Goal: Task Accomplishment & Management: Complete application form

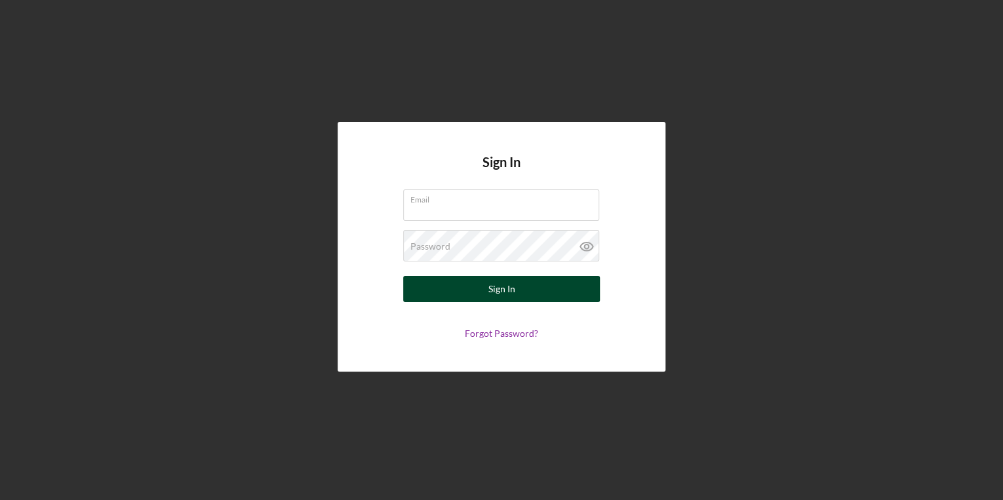
type input "[PERSON_NAME][EMAIL_ADDRESS][PERSON_NAME][DOMAIN_NAME]"
click at [517, 276] on button "Sign In" at bounding box center [501, 289] width 197 height 26
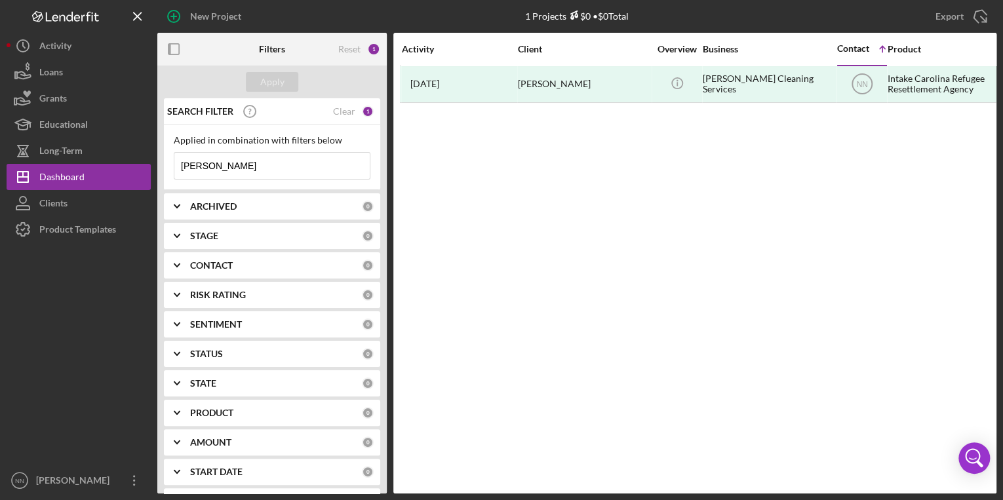
drag, startPoint x: 262, startPoint y: 176, endPoint x: 192, endPoint y: 170, distance: 70.3
click at [192, 170] on input "[PERSON_NAME]" at bounding box center [271, 166] width 195 height 26
drag, startPoint x: 218, startPoint y: 160, endPoint x: 178, endPoint y: 163, distance: 40.1
click at [178, 163] on input "[PERSON_NAME]" at bounding box center [271, 166] width 195 height 26
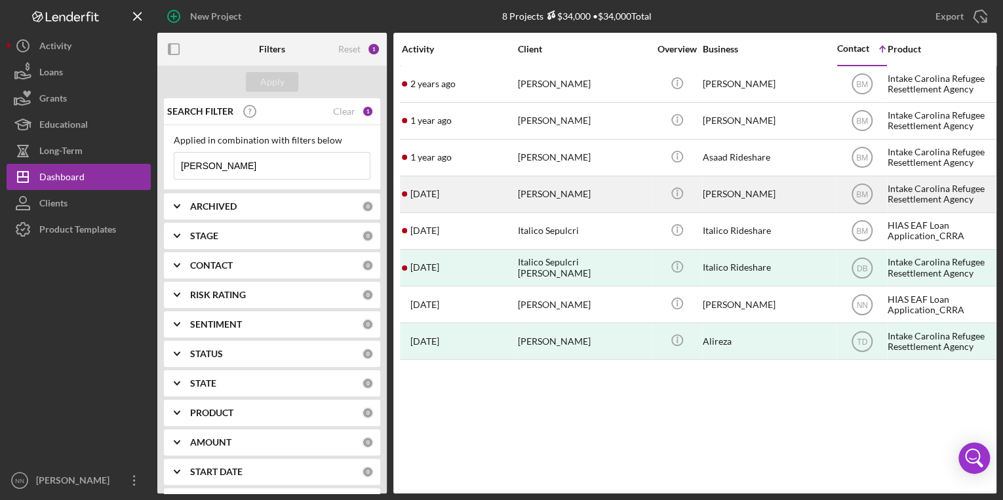
type input "[PERSON_NAME]"
drag, startPoint x: 556, startPoint y: 190, endPoint x: 487, endPoint y: 188, distance: 68.9
click at [487, 188] on div "[DATE] [PERSON_NAME]" at bounding box center [459, 194] width 115 height 35
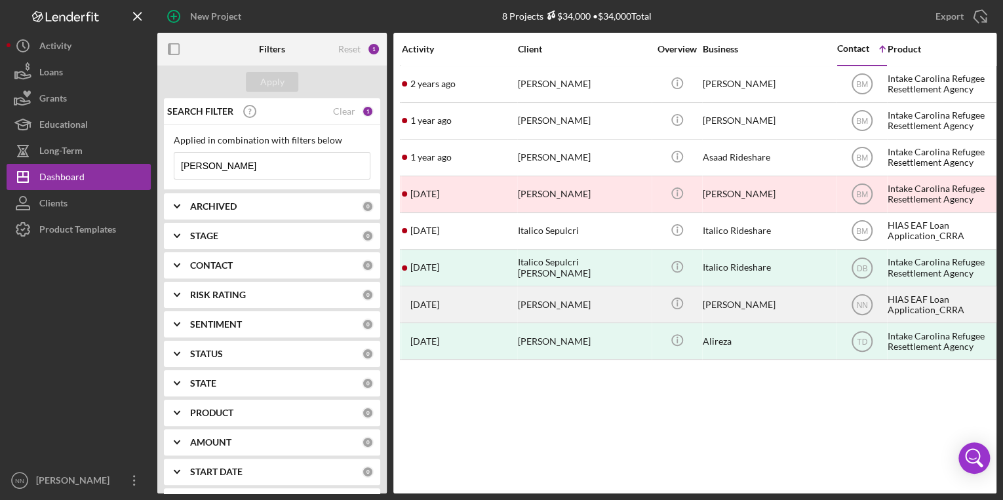
click at [607, 302] on div "[PERSON_NAME]" at bounding box center [583, 304] width 131 height 35
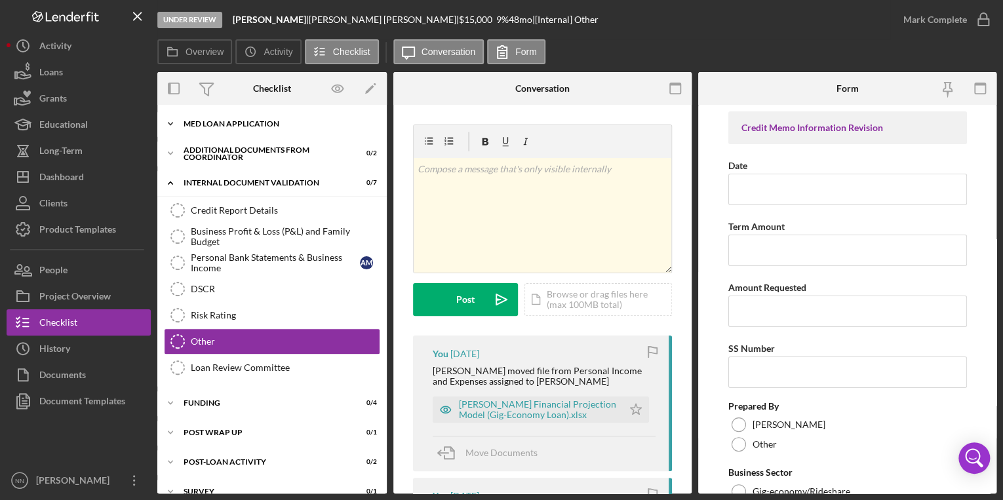
click at [277, 125] on div "MED Loan Application" at bounding box center [277, 124] width 187 height 8
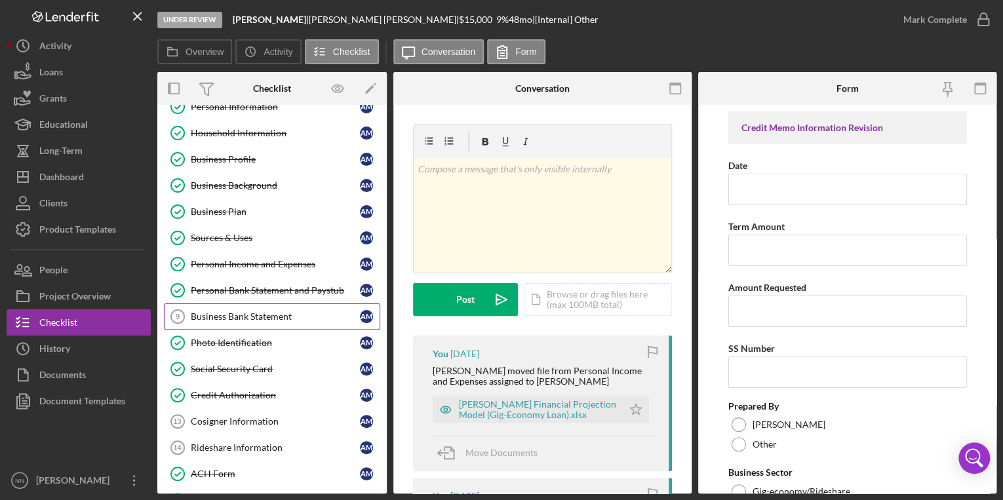
scroll to position [105, 0]
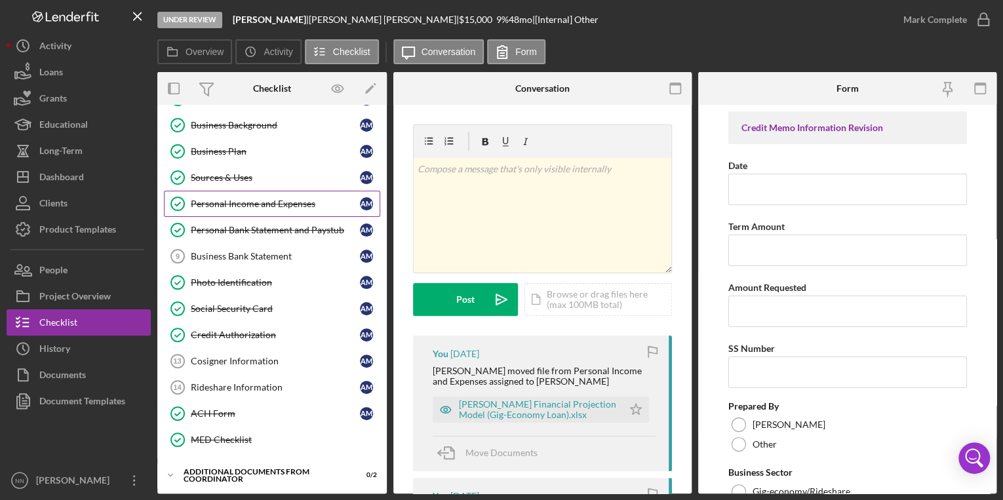
click at [273, 199] on div "Personal Income and Expenses" at bounding box center [275, 204] width 169 height 10
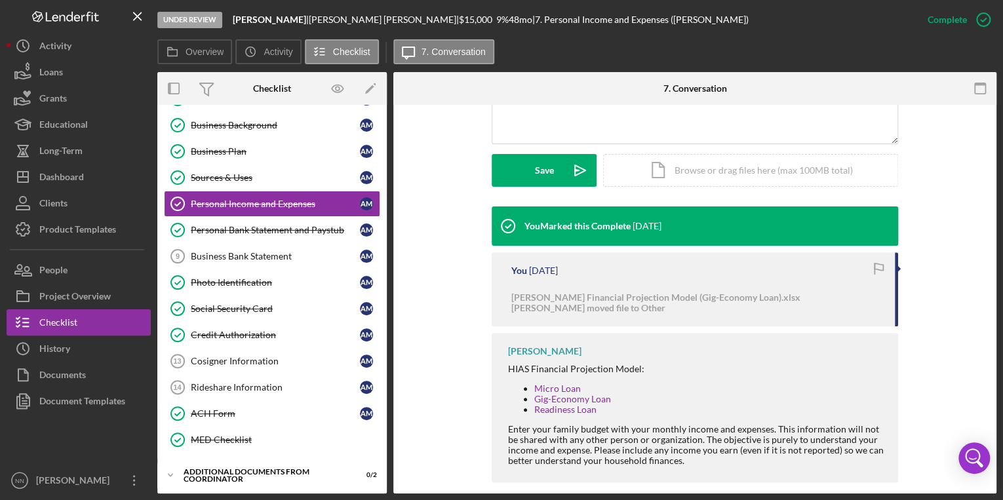
scroll to position [338, 0]
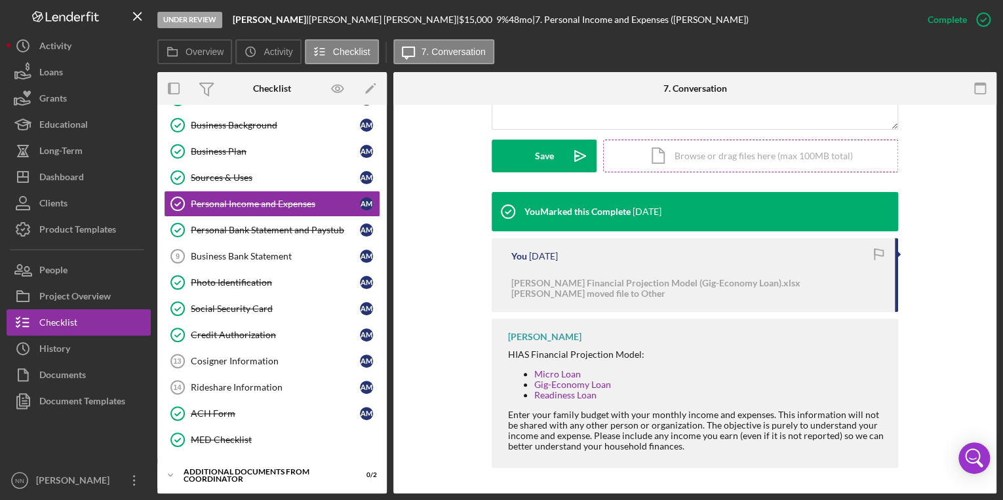
click at [684, 158] on div "Icon/Document Browse or drag files here (max 100MB total) Tap to choose files o…" at bounding box center [750, 156] width 295 height 33
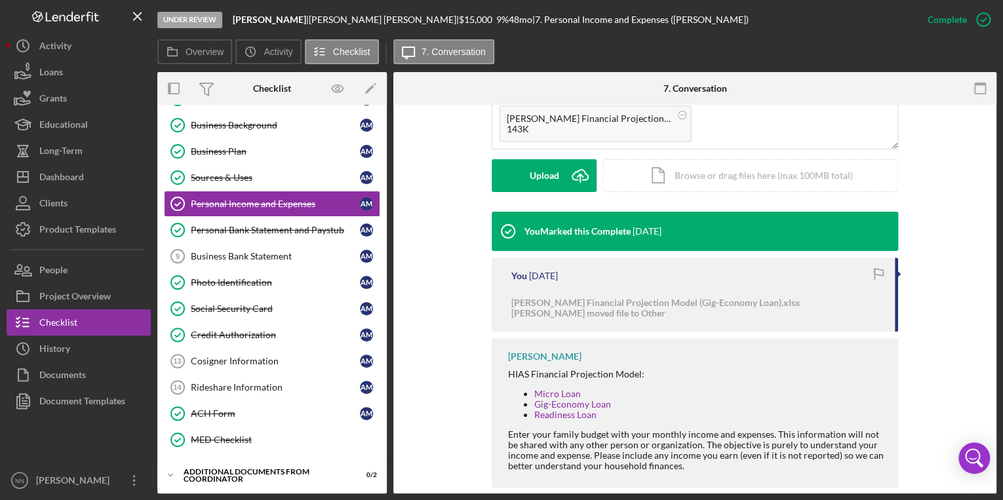
scroll to position [286, 0]
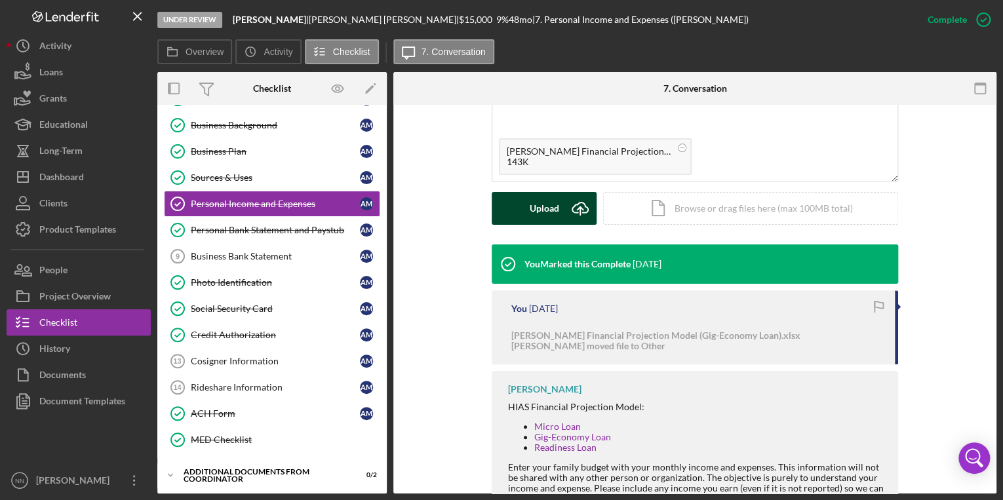
click at [543, 215] on div "Upload" at bounding box center [544, 208] width 29 height 33
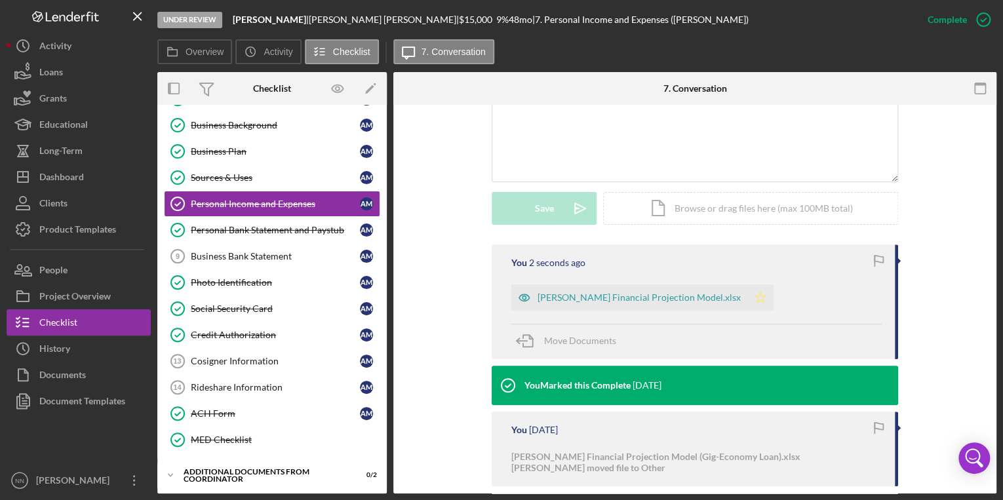
click at [747, 298] on icon "Icon/Star" at bounding box center [760, 297] width 26 height 26
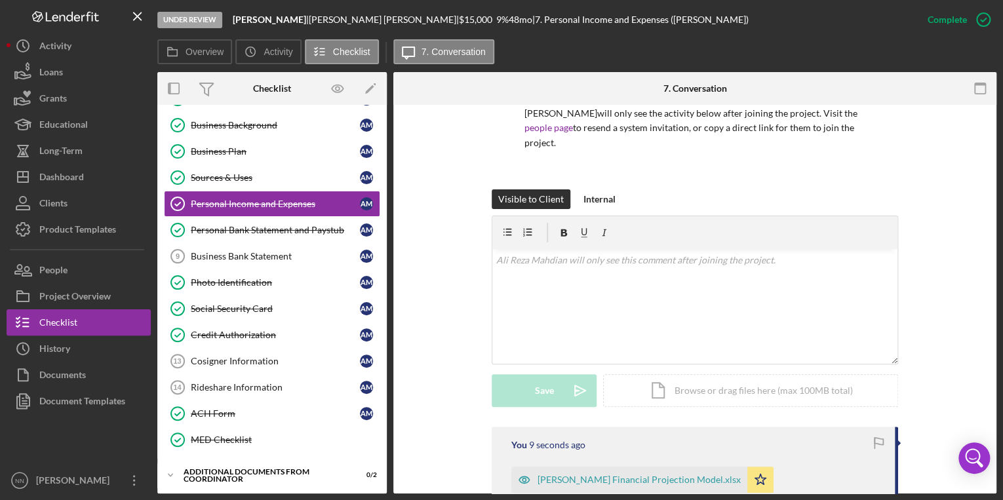
scroll to position [92, 0]
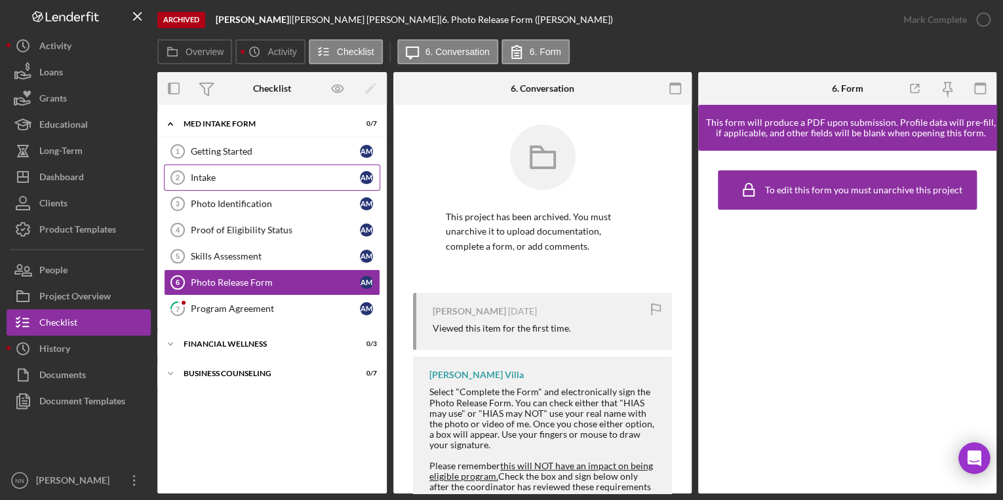
click at [263, 172] on div "Intake" at bounding box center [275, 177] width 169 height 10
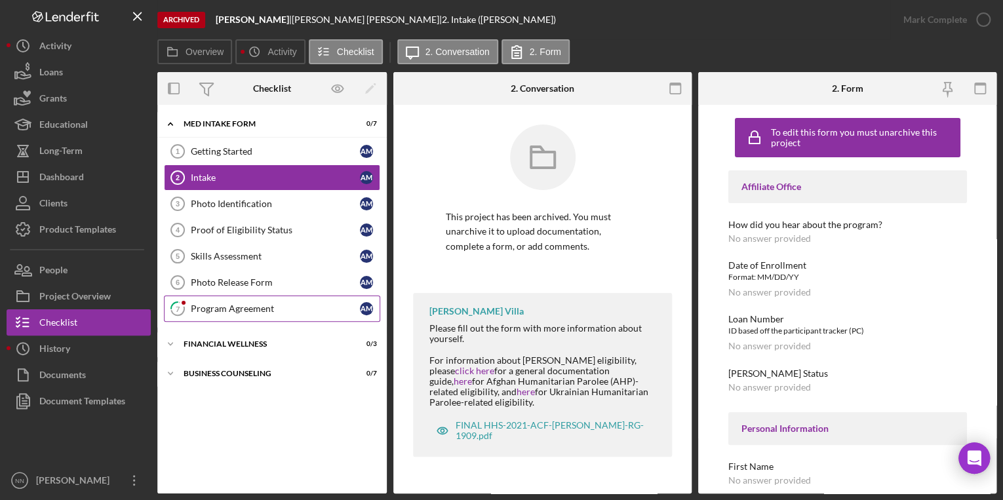
click at [256, 305] on div "Program Agreement" at bounding box center [275, 309] width 169 height 10
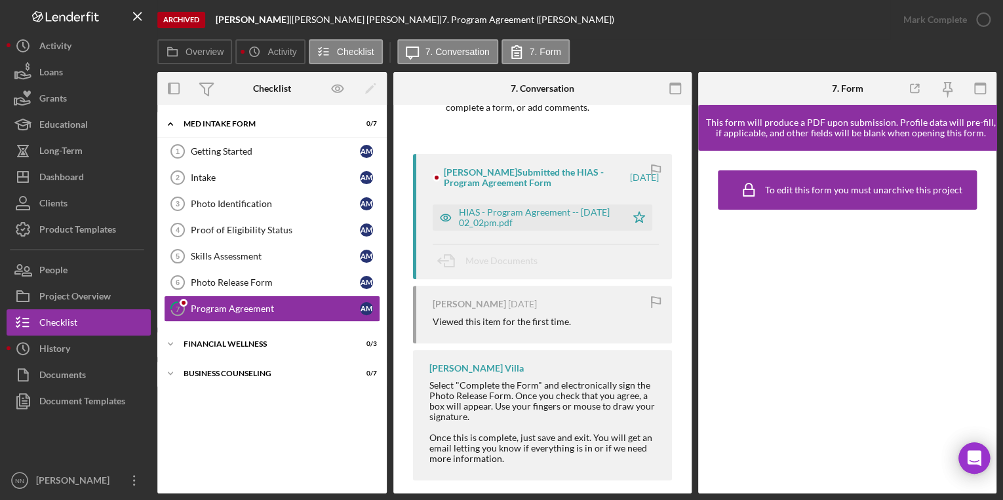
scroll to position [152, 0]
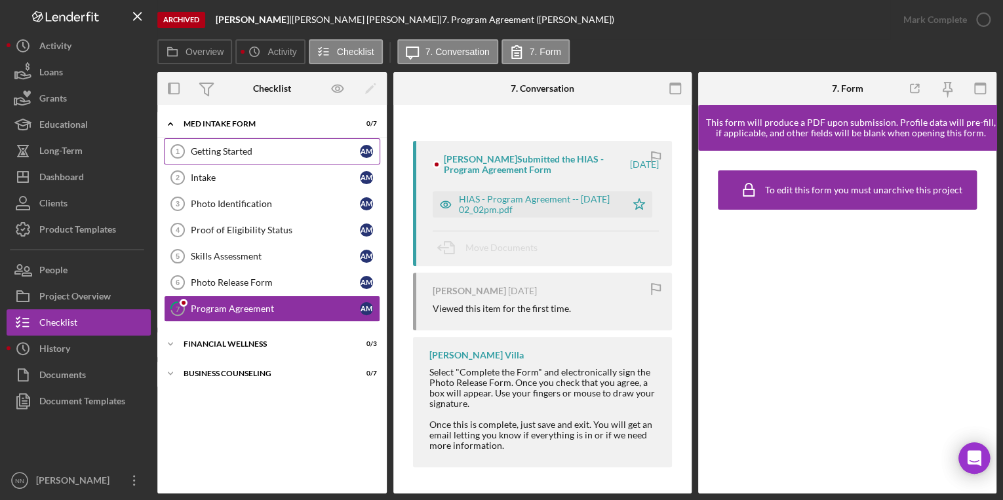
click at [277, 152] on div "Getting Started" at bounding box center [275, 151] width 169 height 10
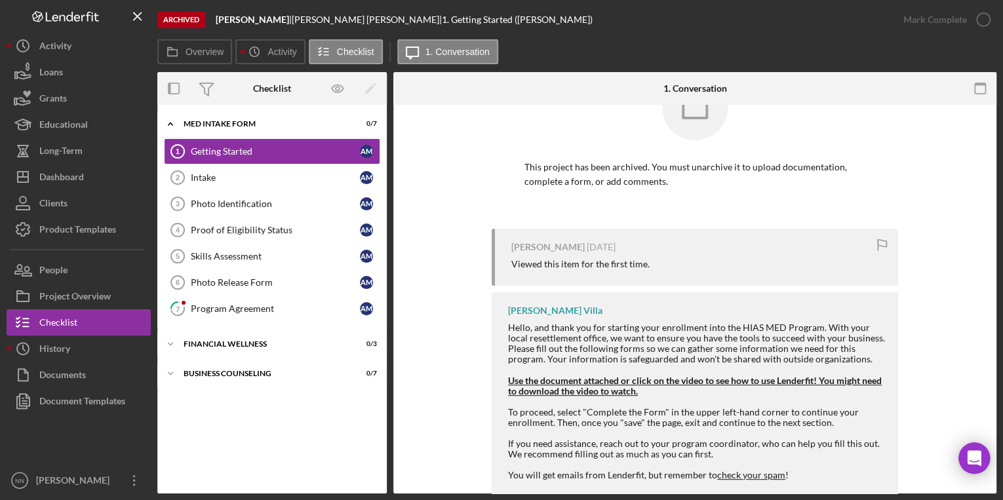
scroll to position [112, 0]
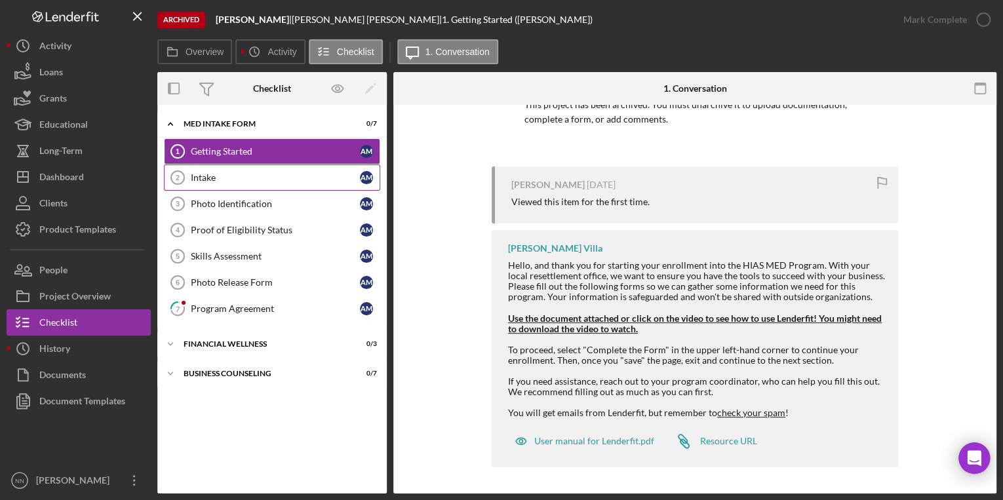
click at [208, 173] on div "Intake" at bounding box center [275, 177] width 169 height 10
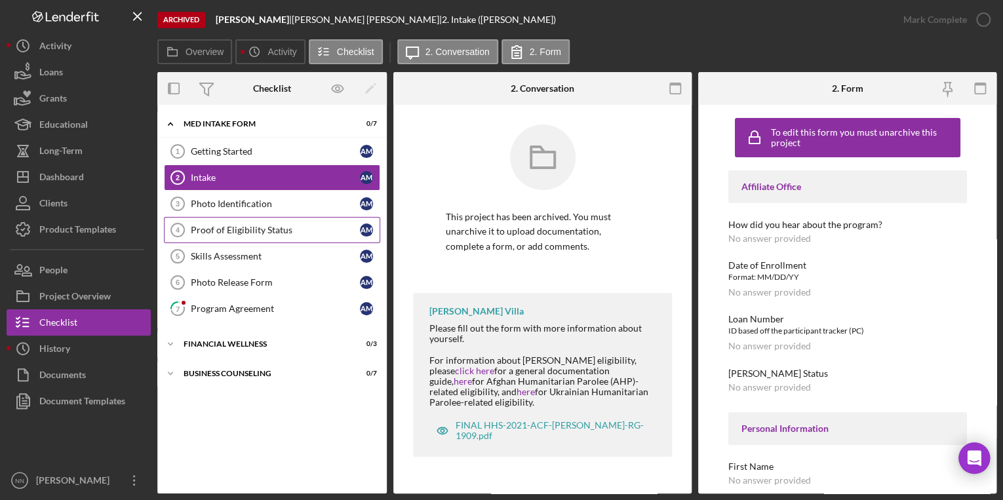
click at [296, 239] on link "Proof of Eligibility Status 4 Proof of Eligibility Status A M" at bounding box center [272, 230] width 216 height 26
